Goal: Feedback & Contribution: Contribute content

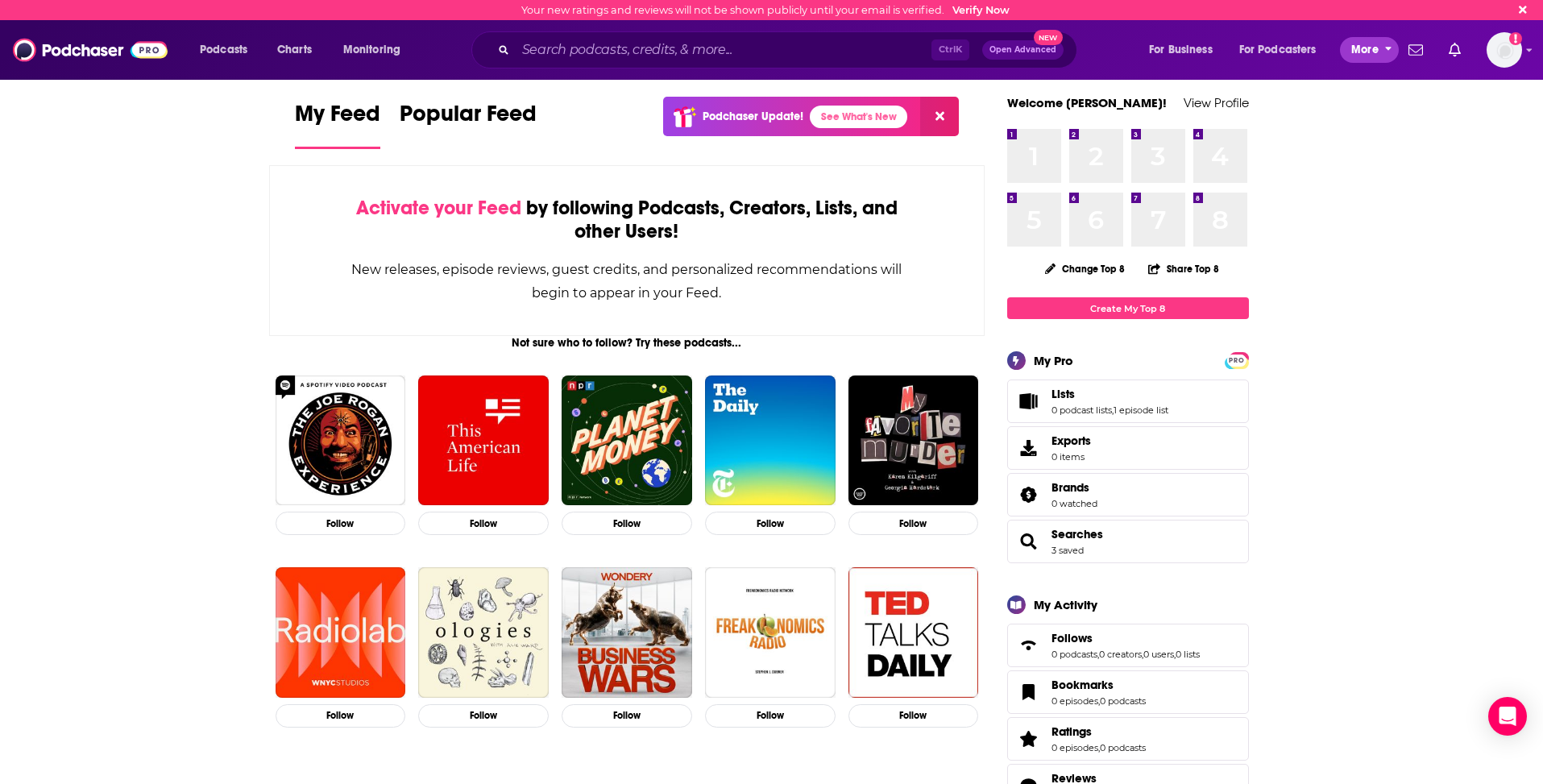
click at [1350, 47] on button "More" at bounding box center [1368, 50] width 59 height 26
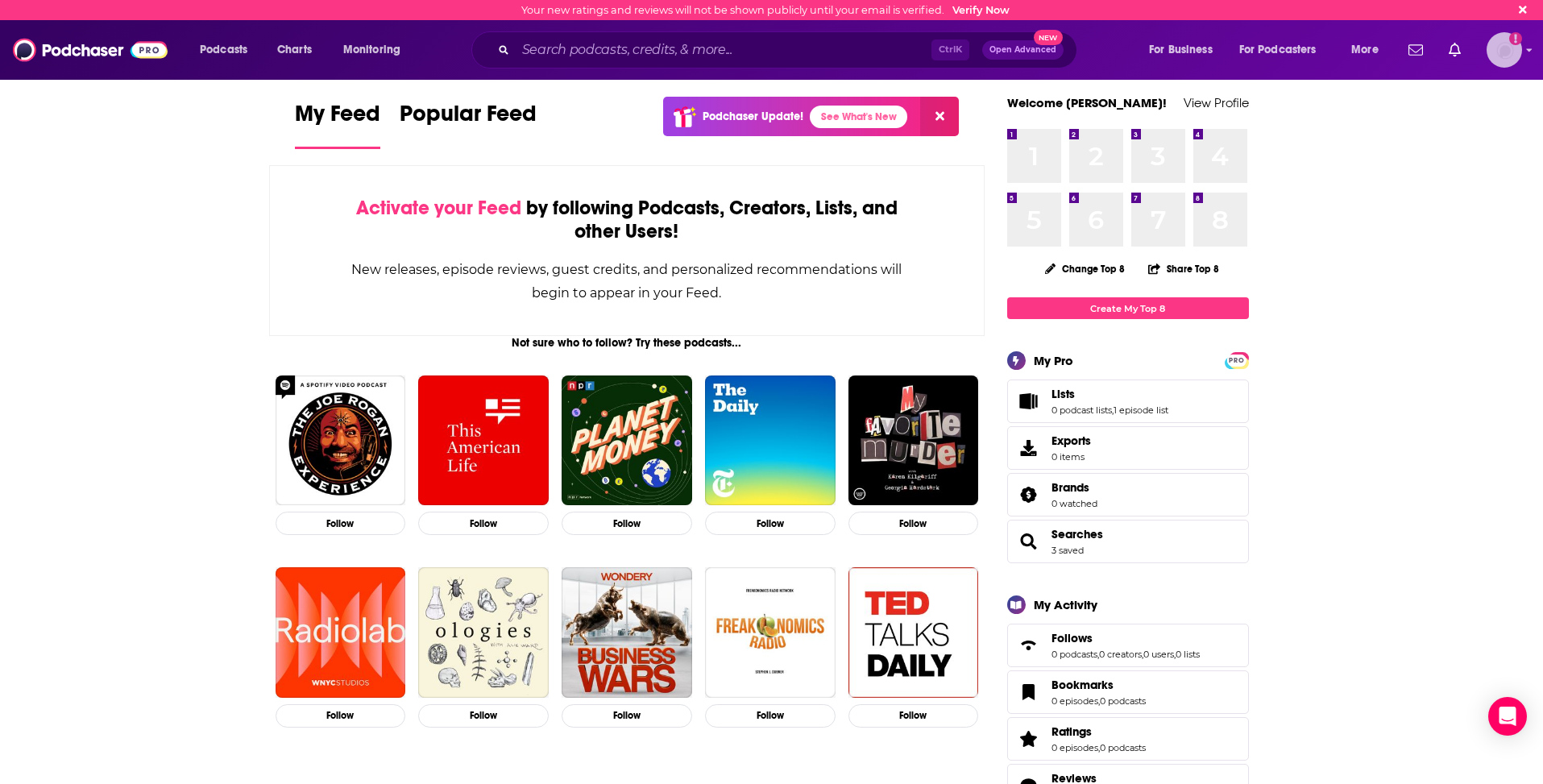
click at [1517, 58] on img "Logged in as JohnMorrisZeno" at bounding box center [1504, 50] width 35 height 35
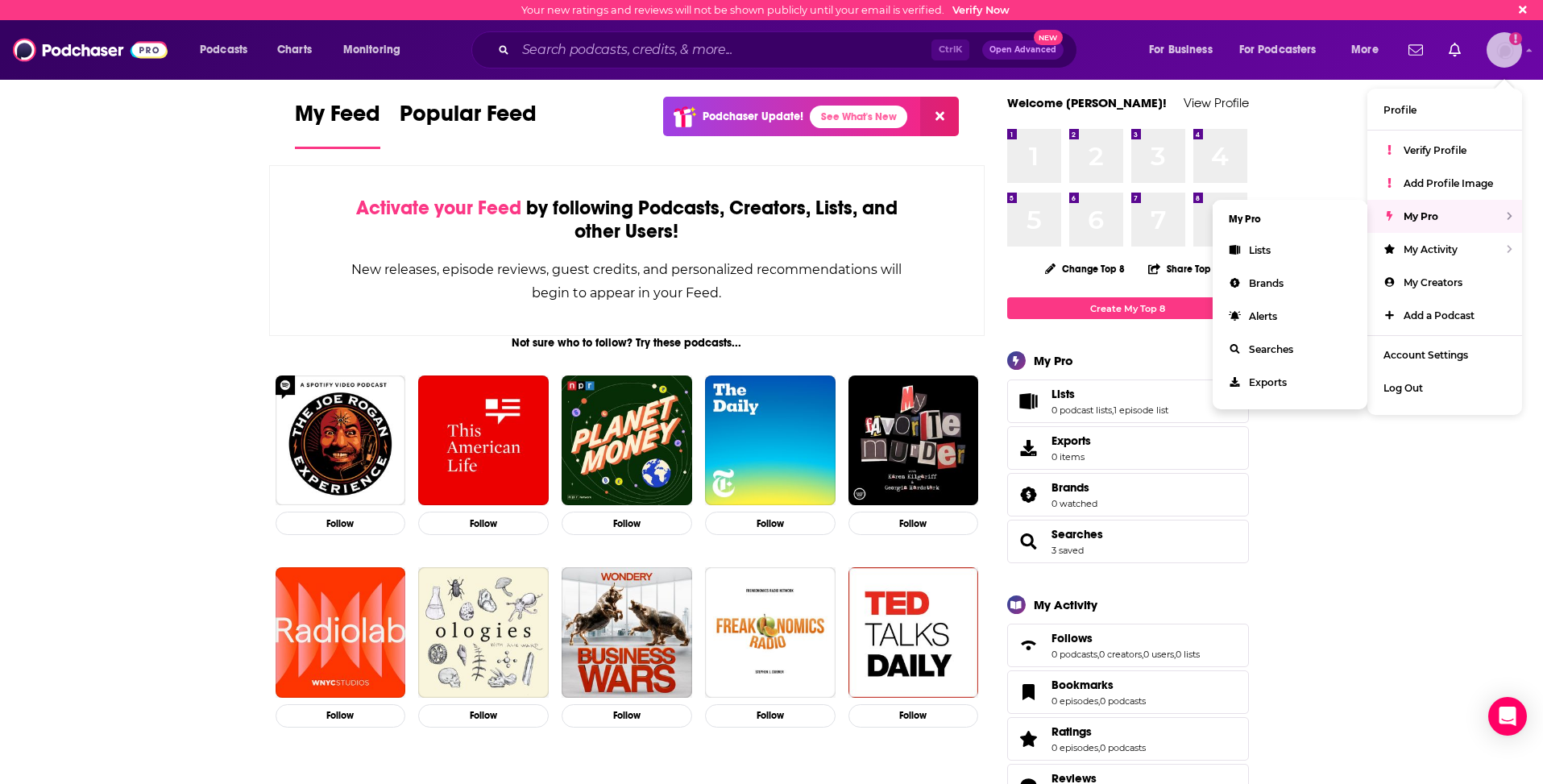
click at [1445, 213] on div "My Pro" at bounding box center [1445, 216] width 155 height 33
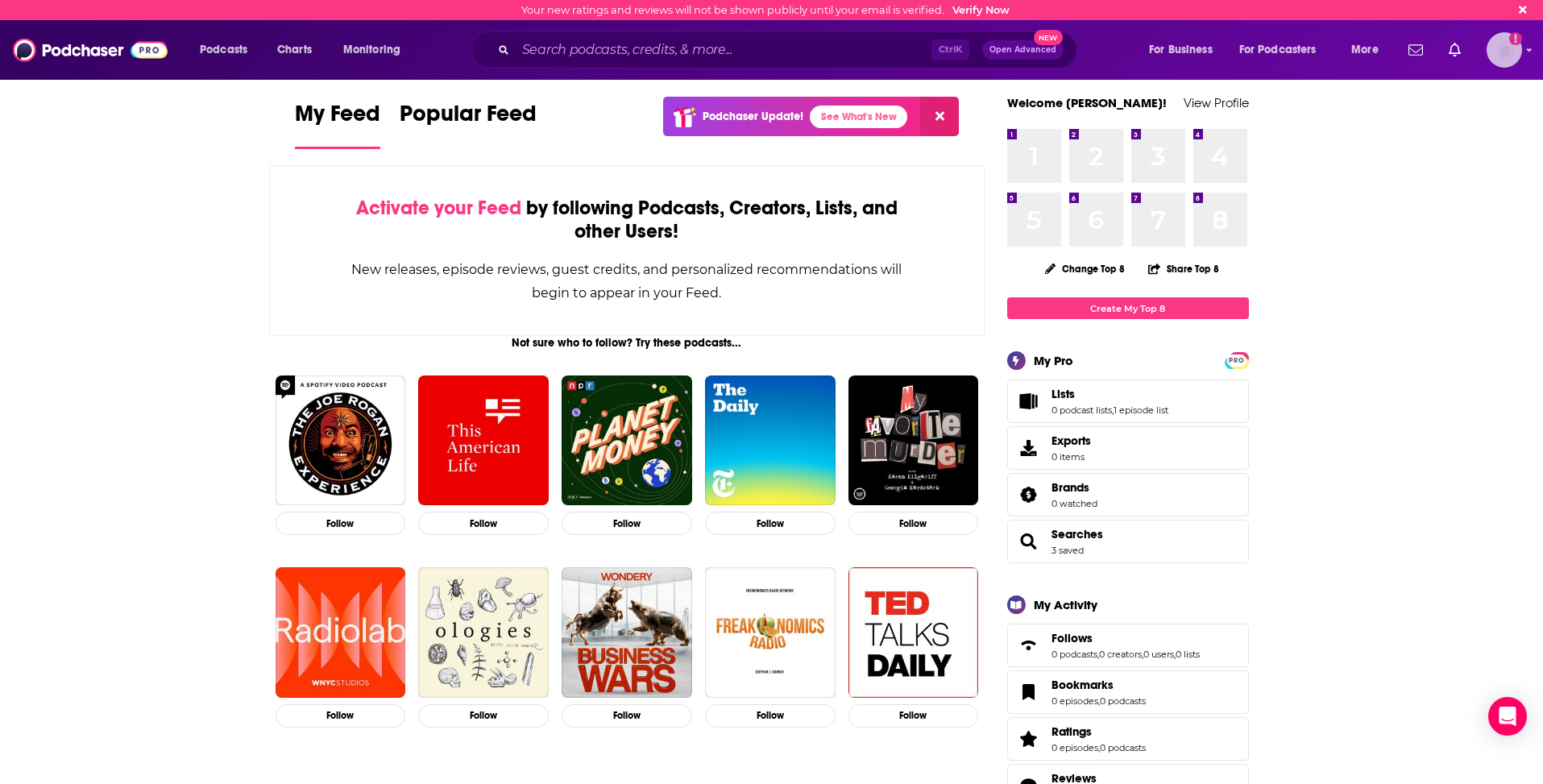
click at [1526, 51] on icon "Show profile menu" at bounding box center [1529, 50] width 7 height 9
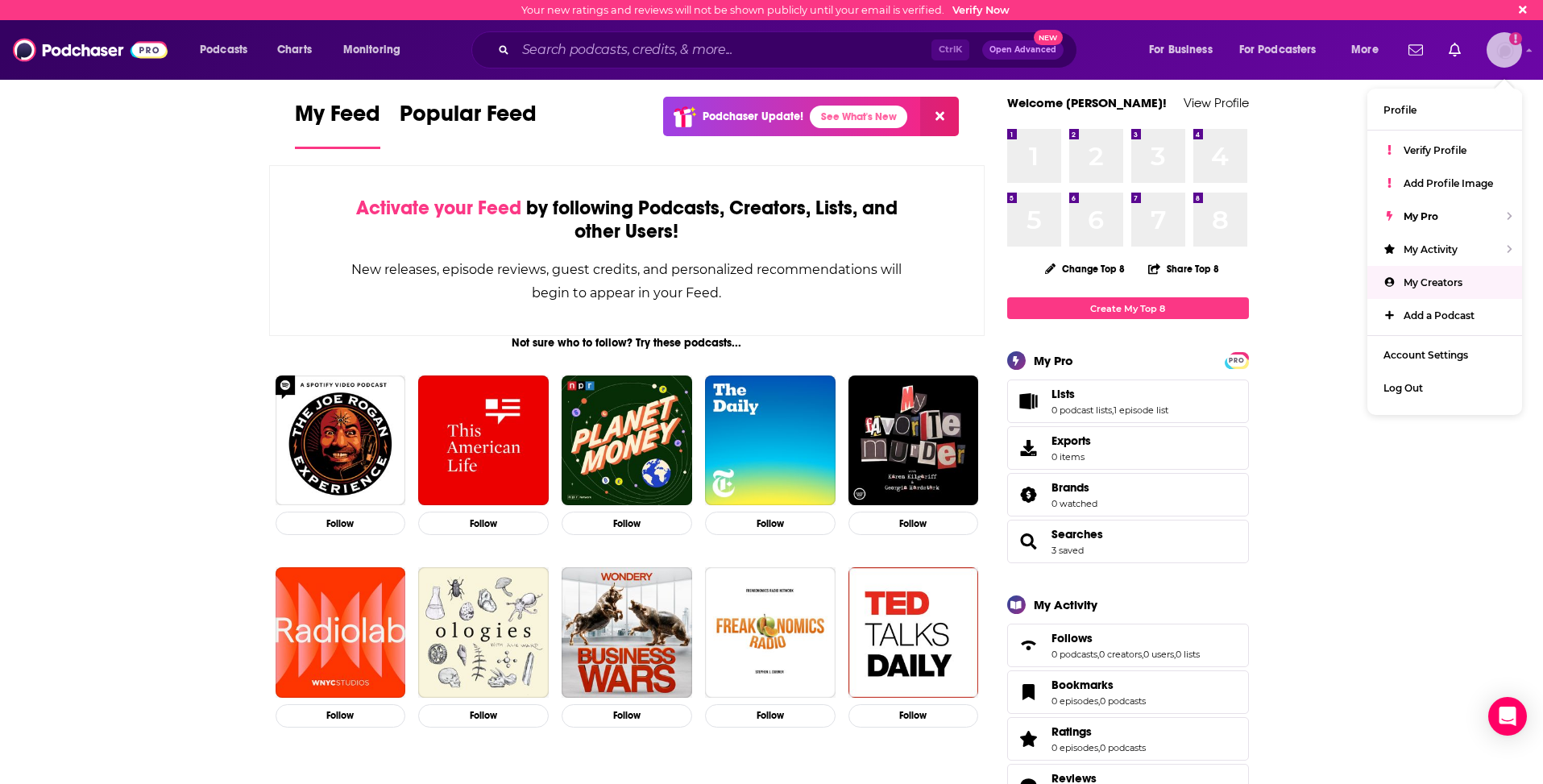
click at [1439, 279] on span "My Creators" at bounding box center [1432, 281] width 59 height 12
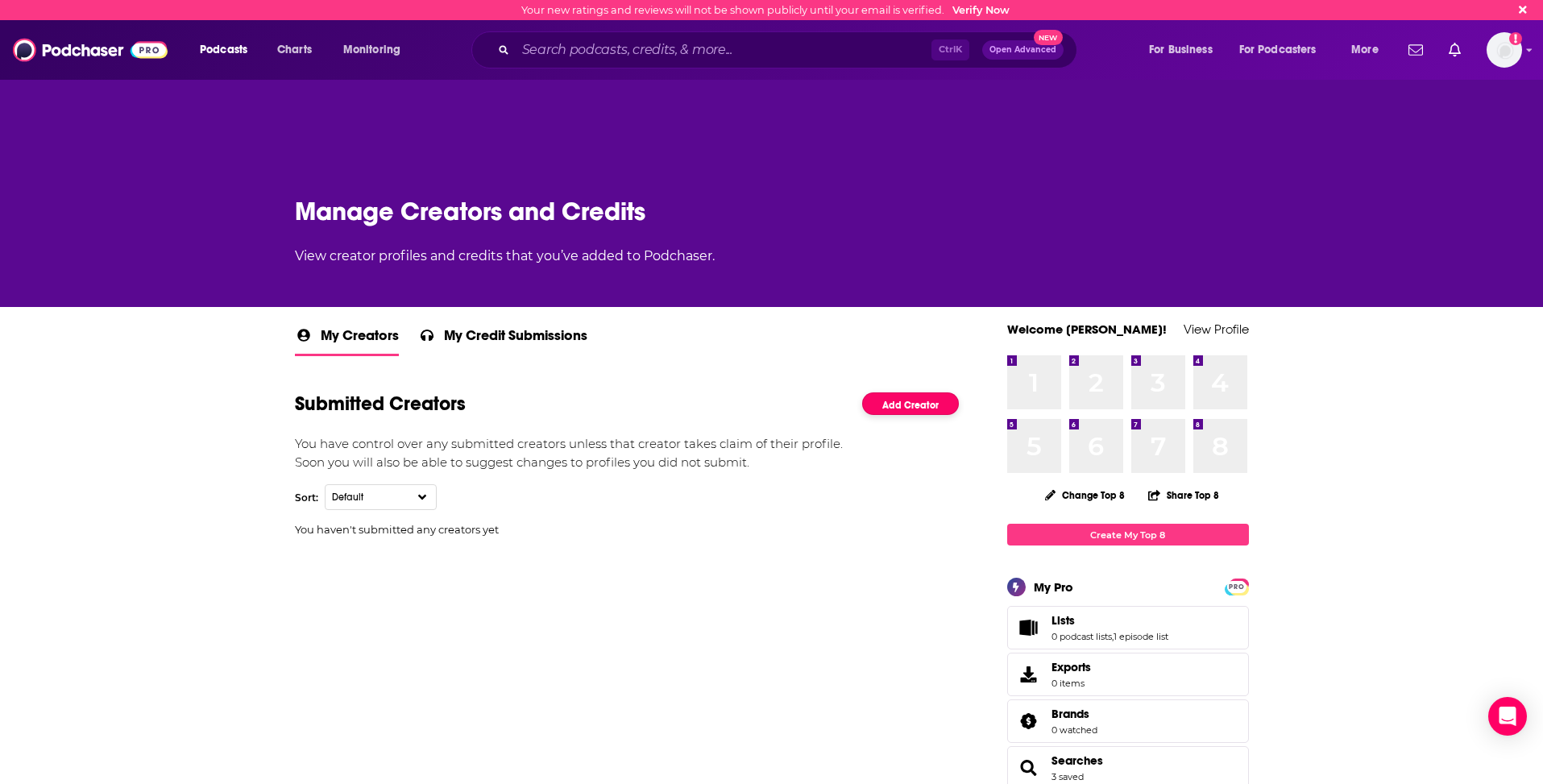
click at [896, 406] on link "Add Creator" at bounding box center [910, 403] width 97 height 23
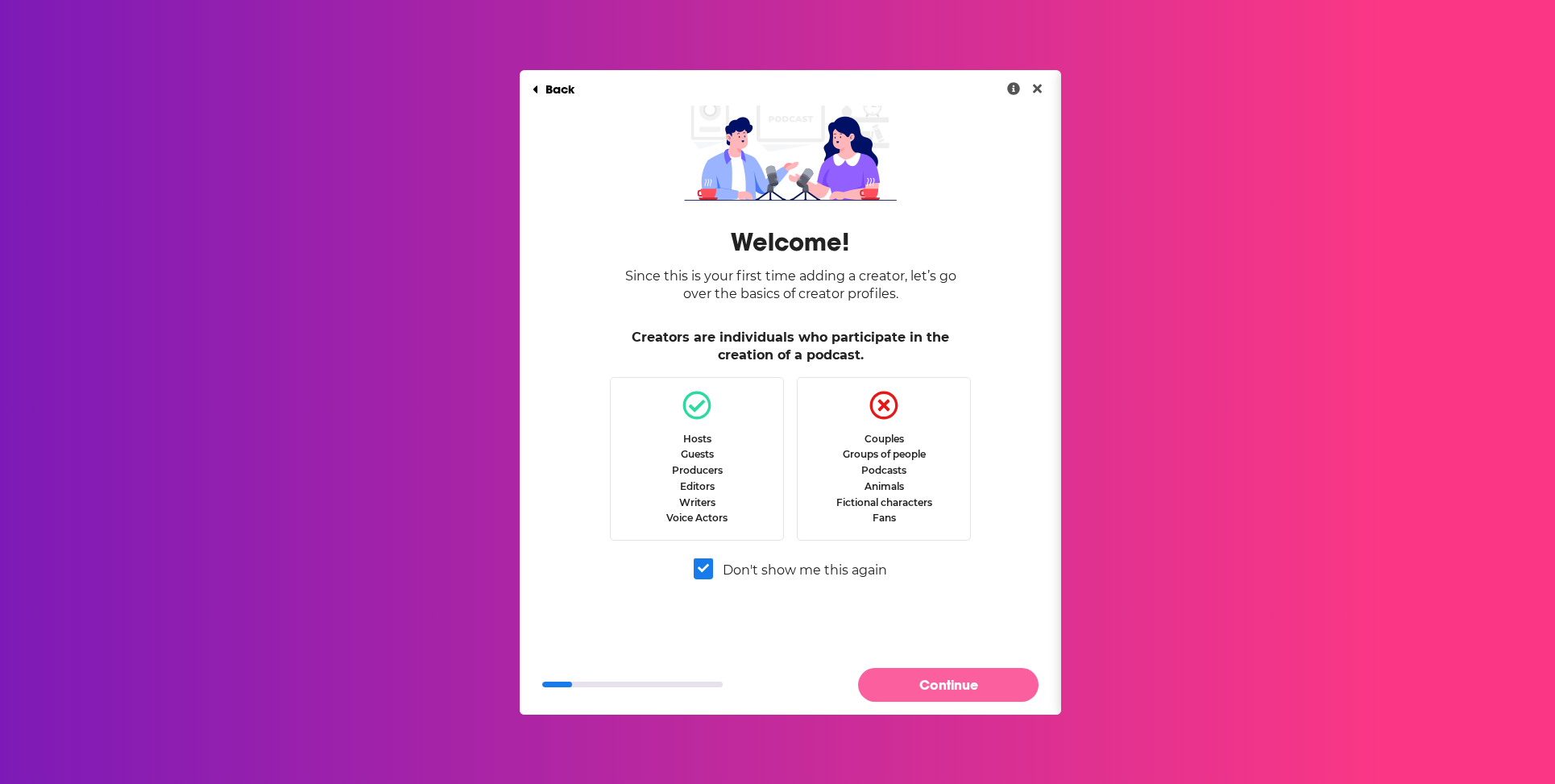
click at [922, 683] on button "Continue" at bounding box center [948, 685] width 180 height 33
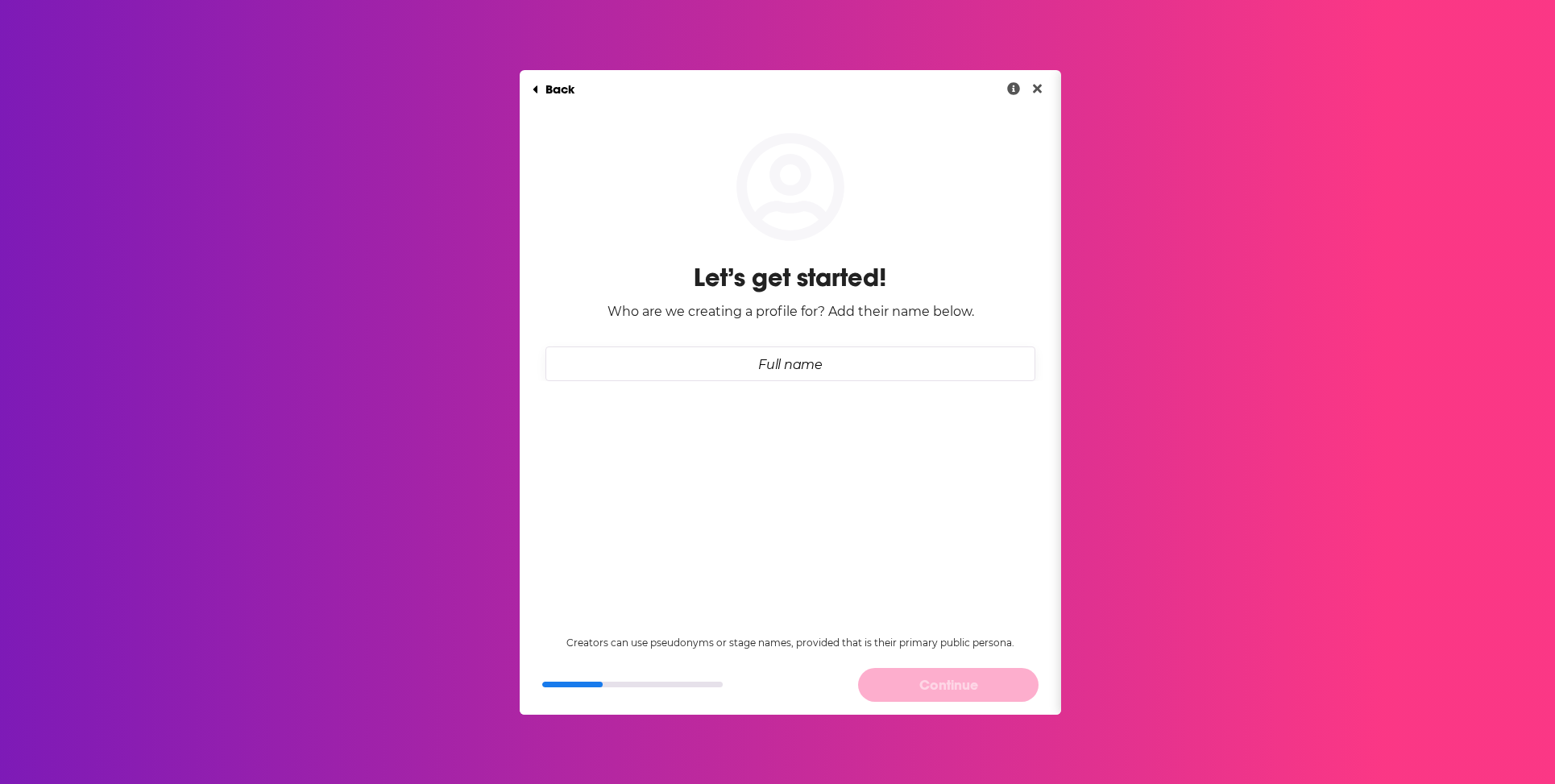
click at [782, 359] on input "Full name" at bounding box center [790, 363] width 490 height 34
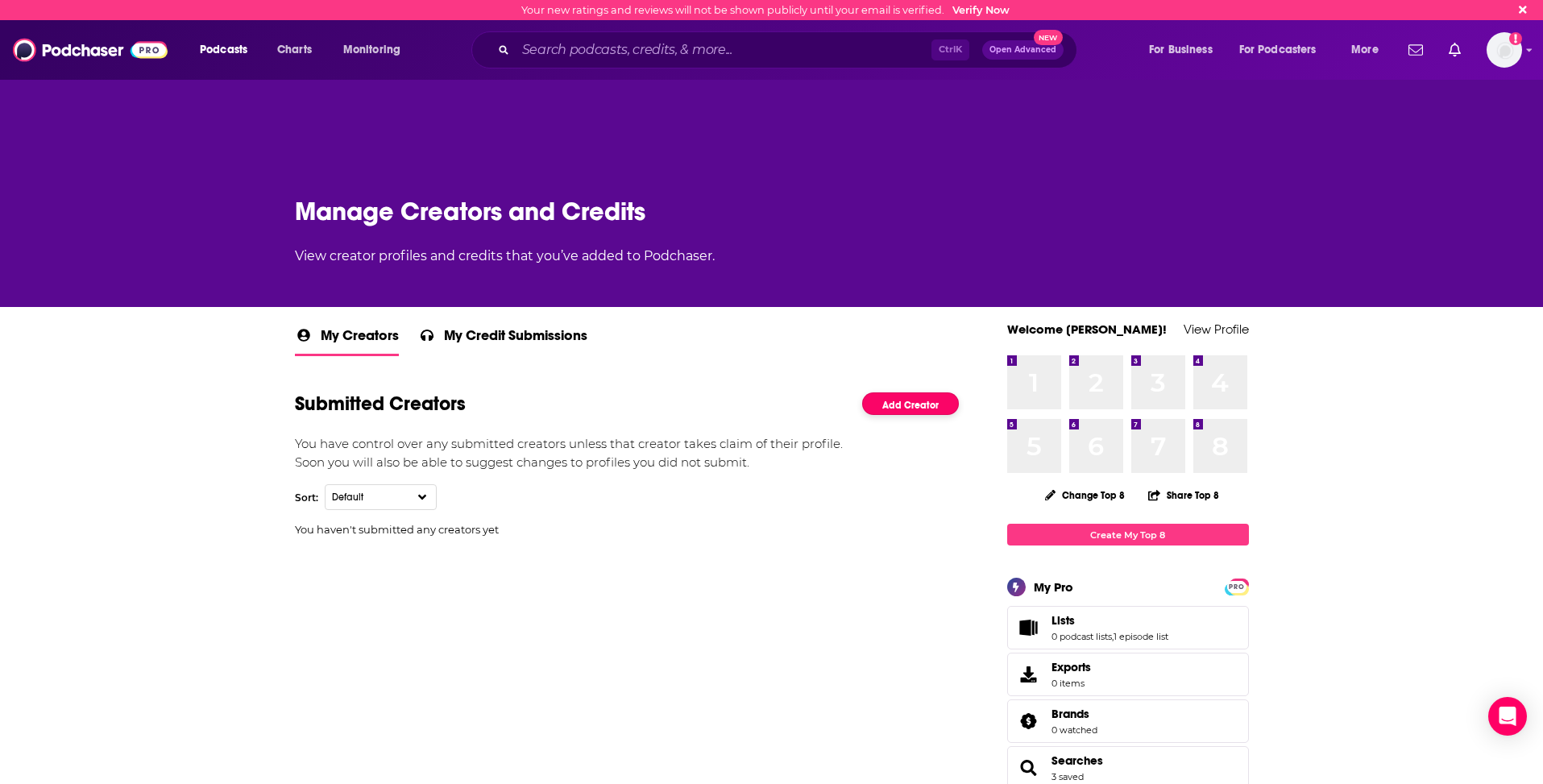
click at [901, 398] on link "Add Creator" at bounding box center [910, 403] width 97 height 23
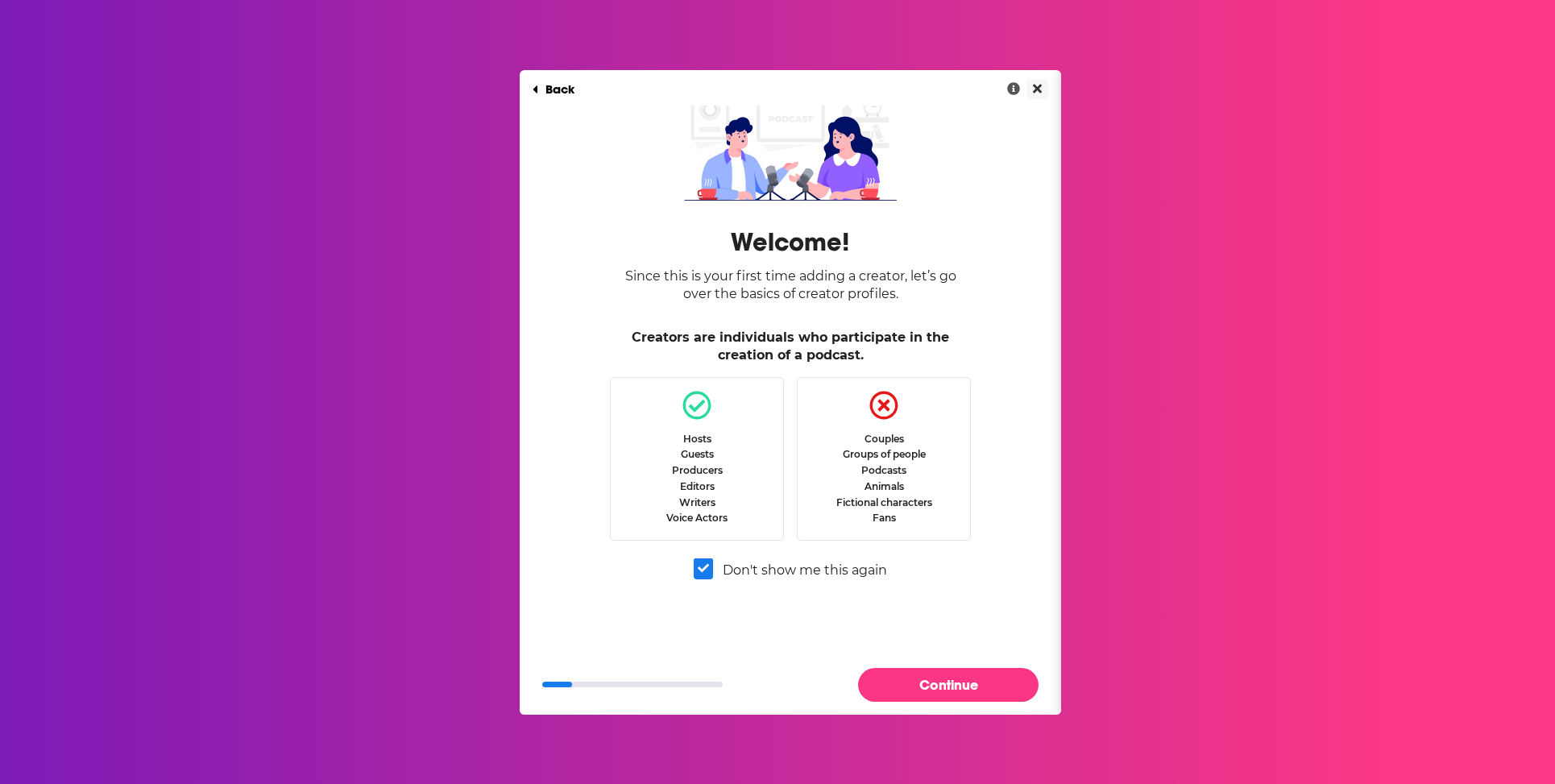
click at [1043, 93] on button "Close" at bounding box center [1037, 89] width 21 height 20
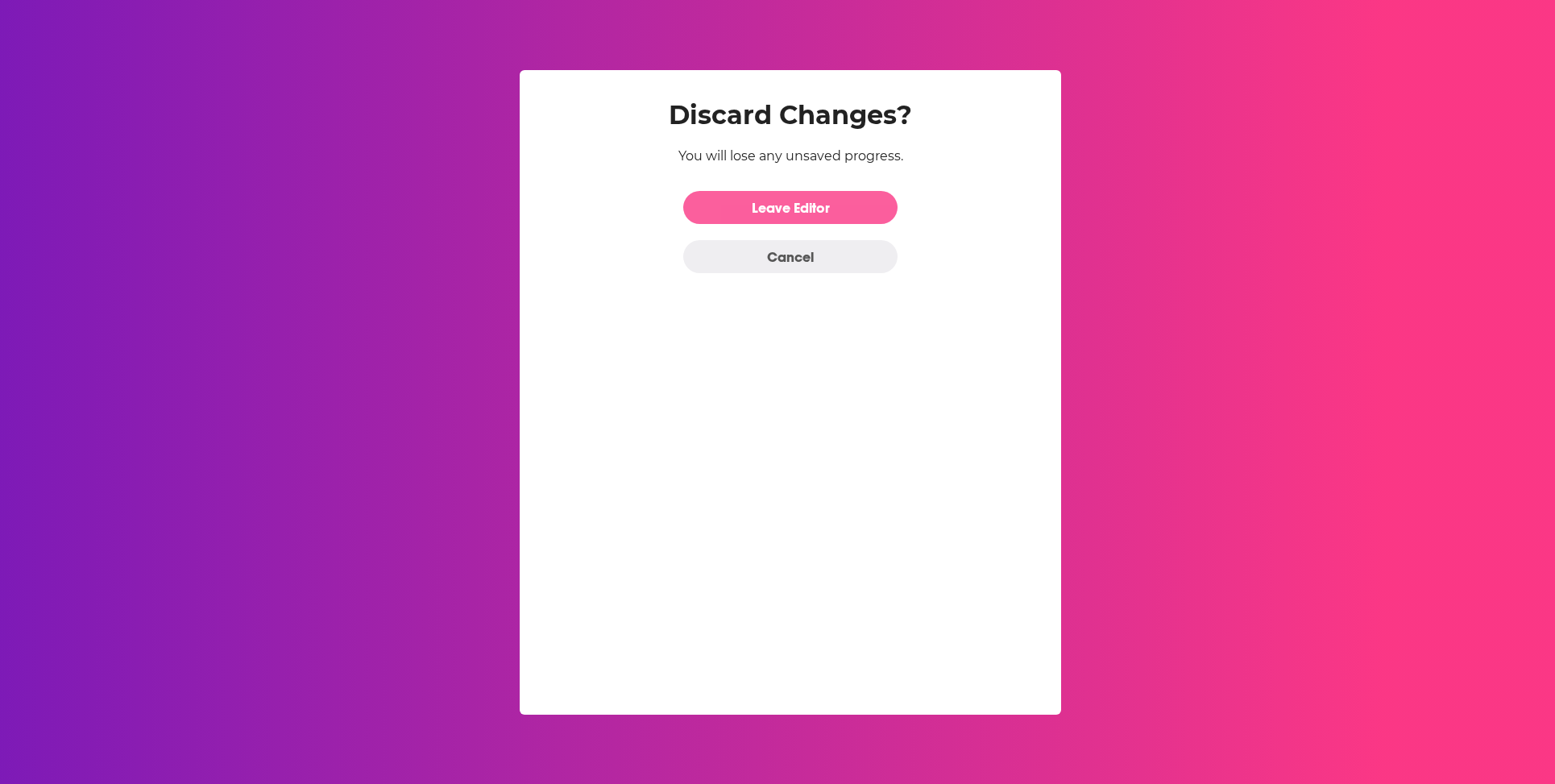
click at [761, 207] on link "Leave Editor" at bounding box center [790, 208] width 215 height 33
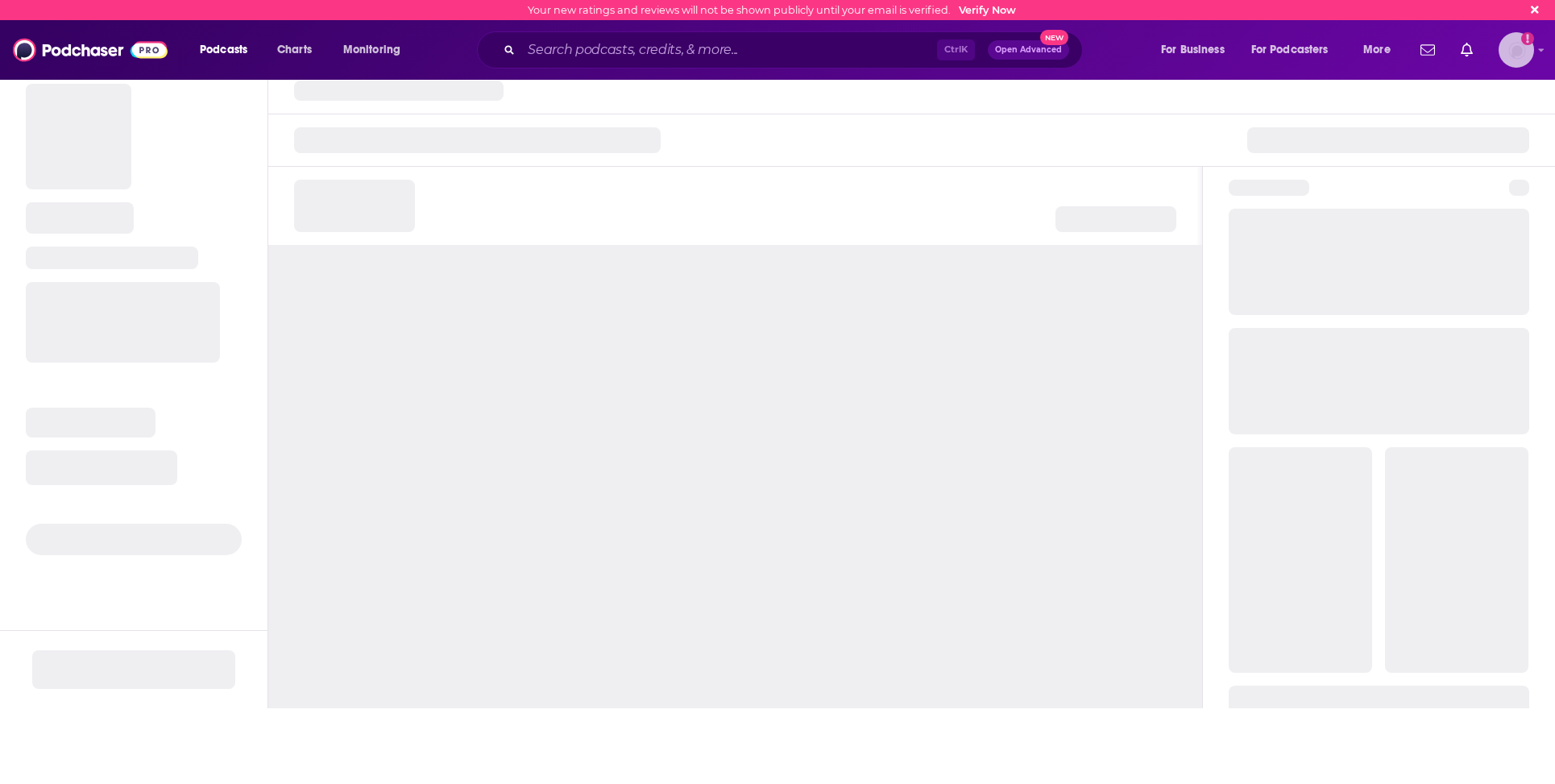
click at [1521, 64] on img "Logged in as JohnMorrisZeno" at bounding box center [1516, 50] width 35 height 35
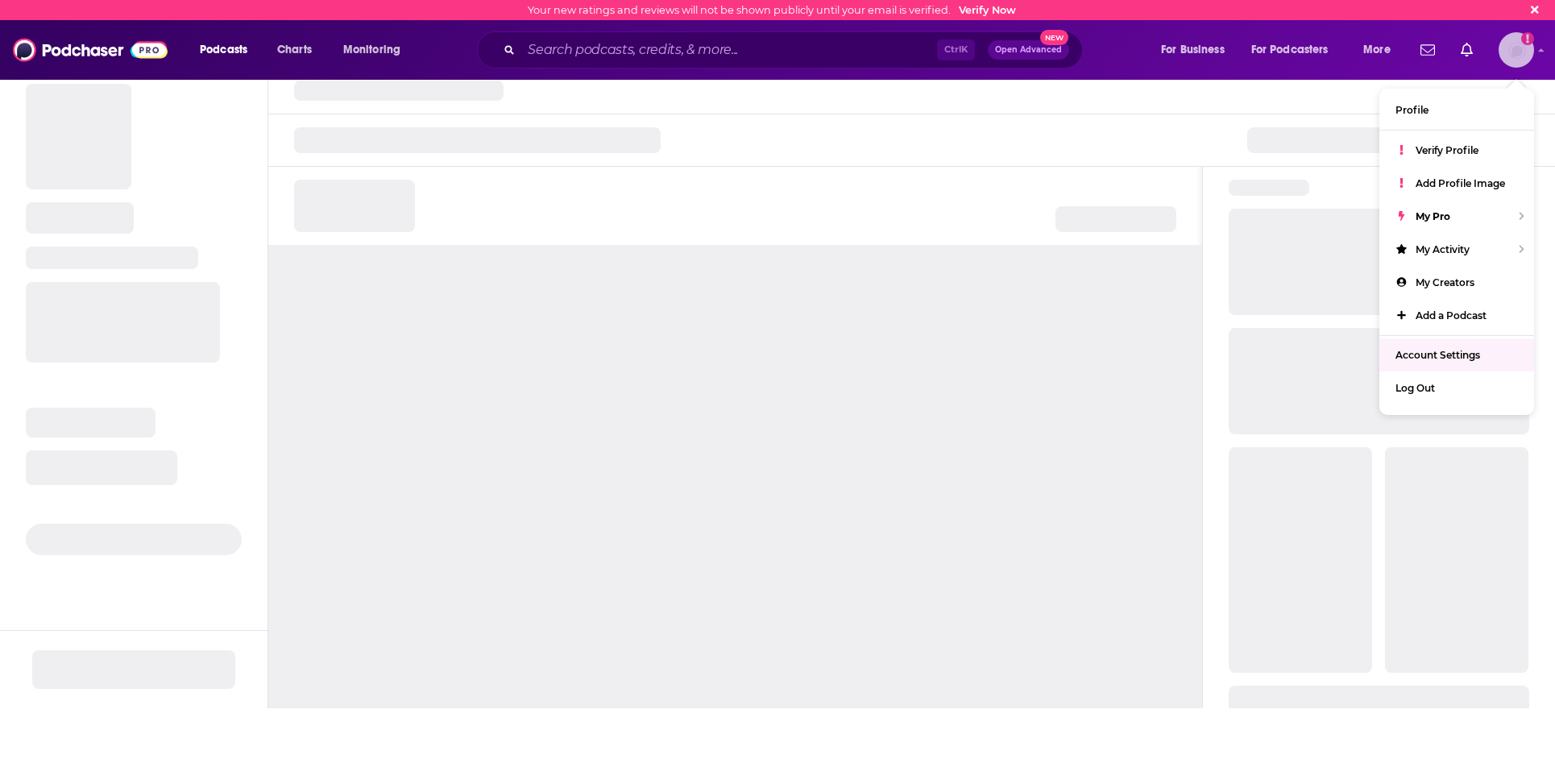
click at [1442, 354] on span "Account Settings" at bounding box center [1437, 355] width 85 height 12
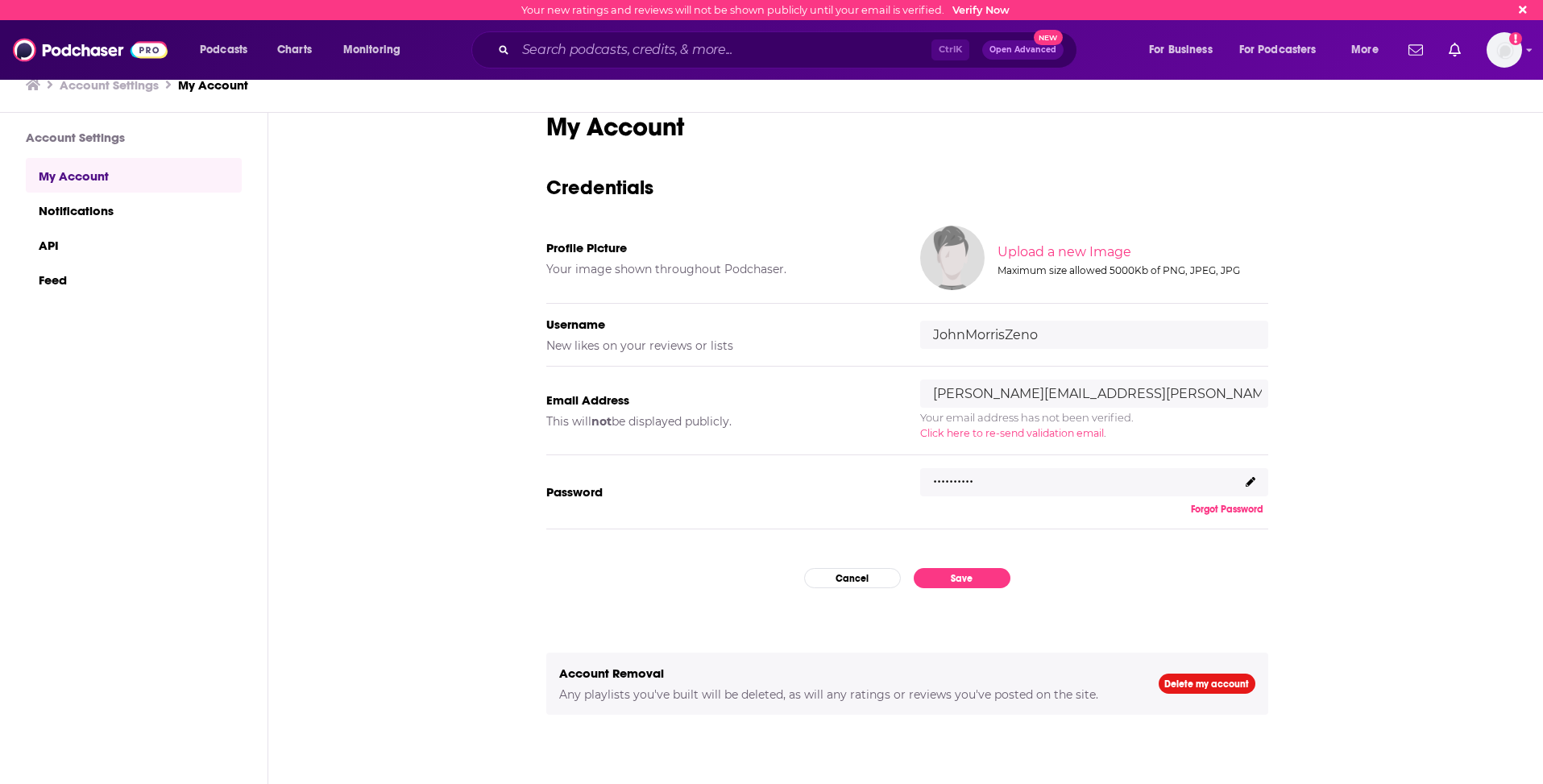
scroll to position [52, 0]
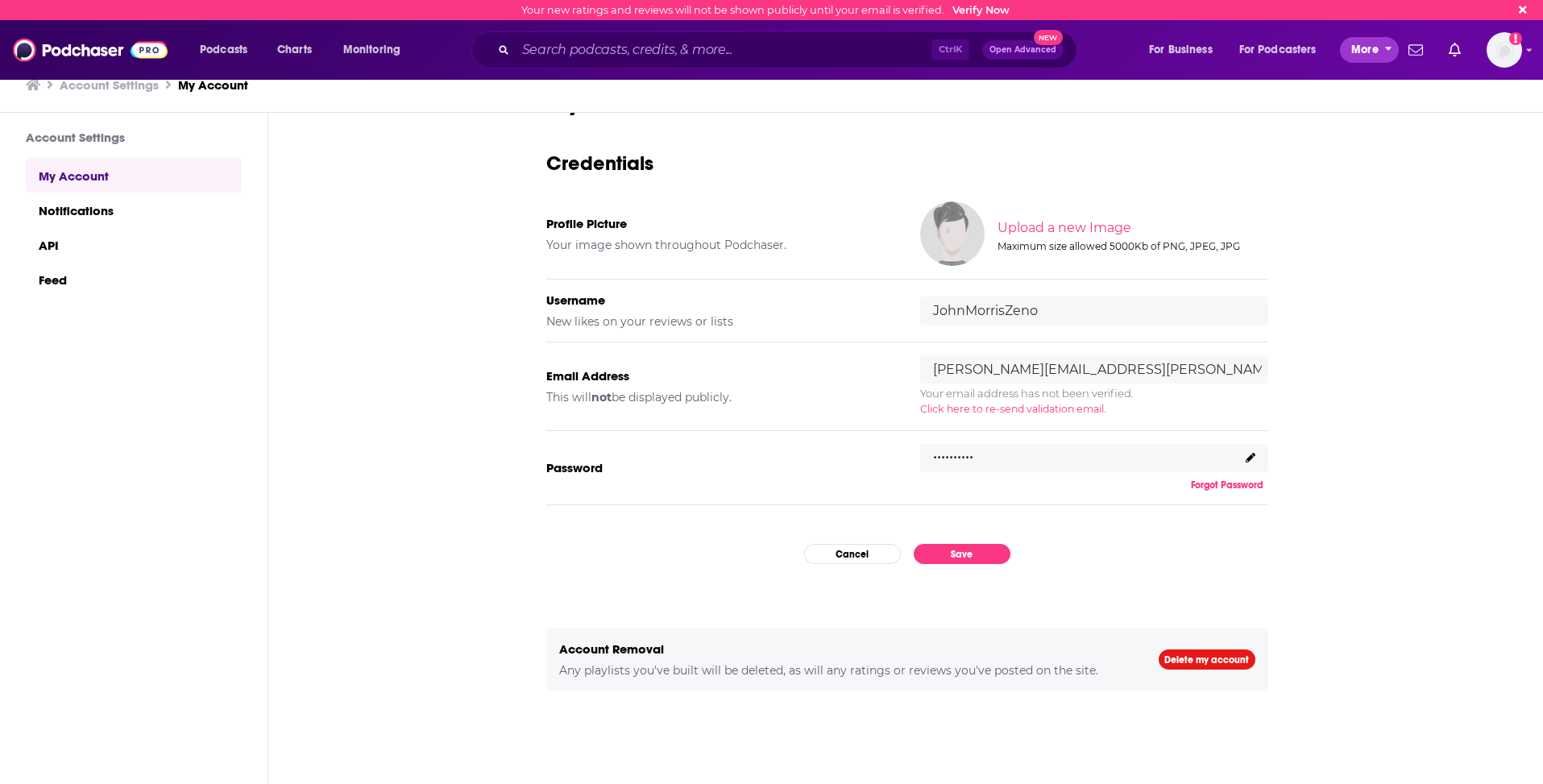
click at [1366, 58] on span "More" at bounding box center [1364, 50] width 27 height 22
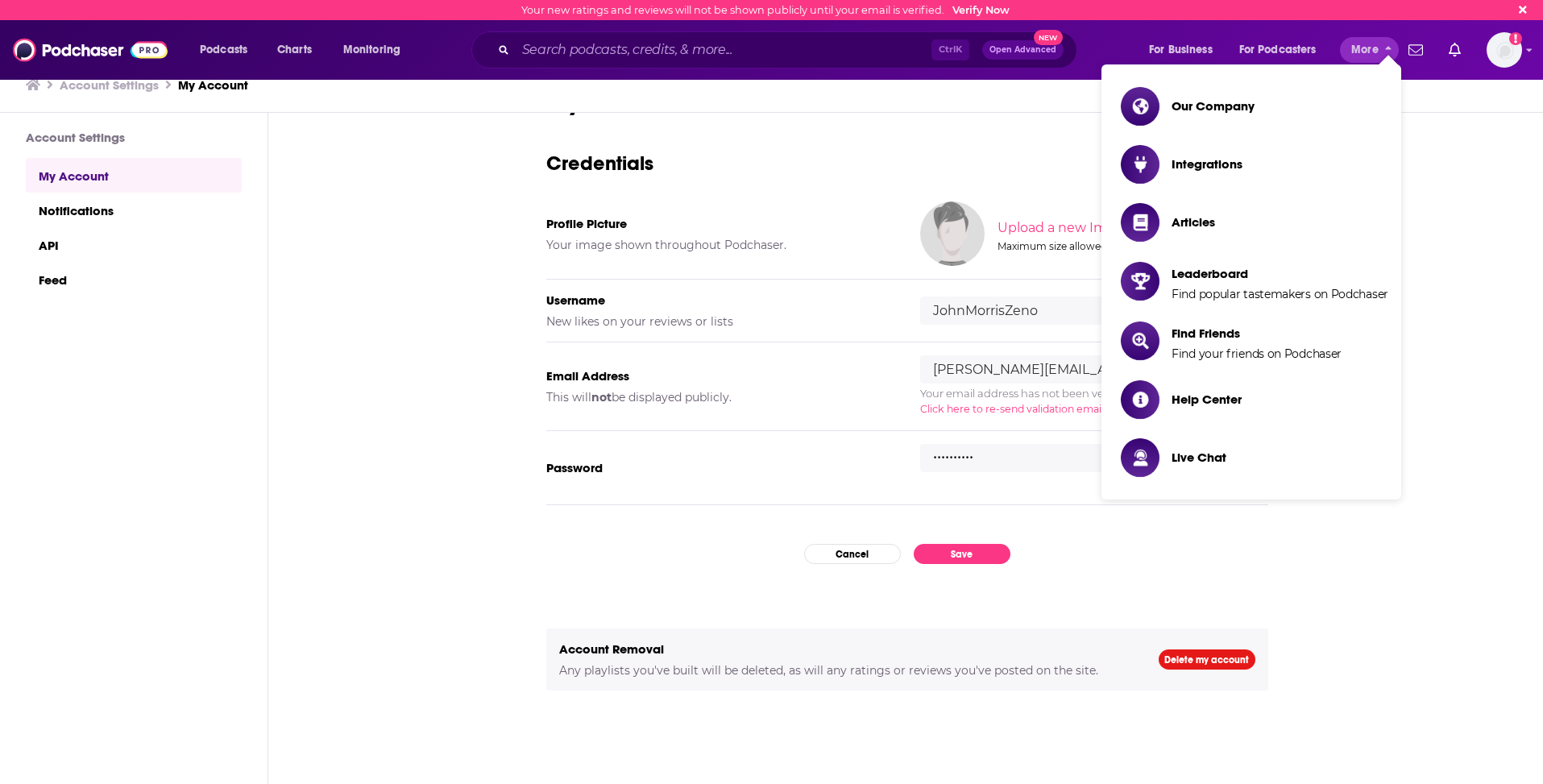
click at [1470, 130] on div "My Account Credentials Profile Picture Your image shown throughout Podchaser. U…" at bounding box center [907, 449] width 1277 height 673
